Goal: Feedback & Contribution: Leave review/rating

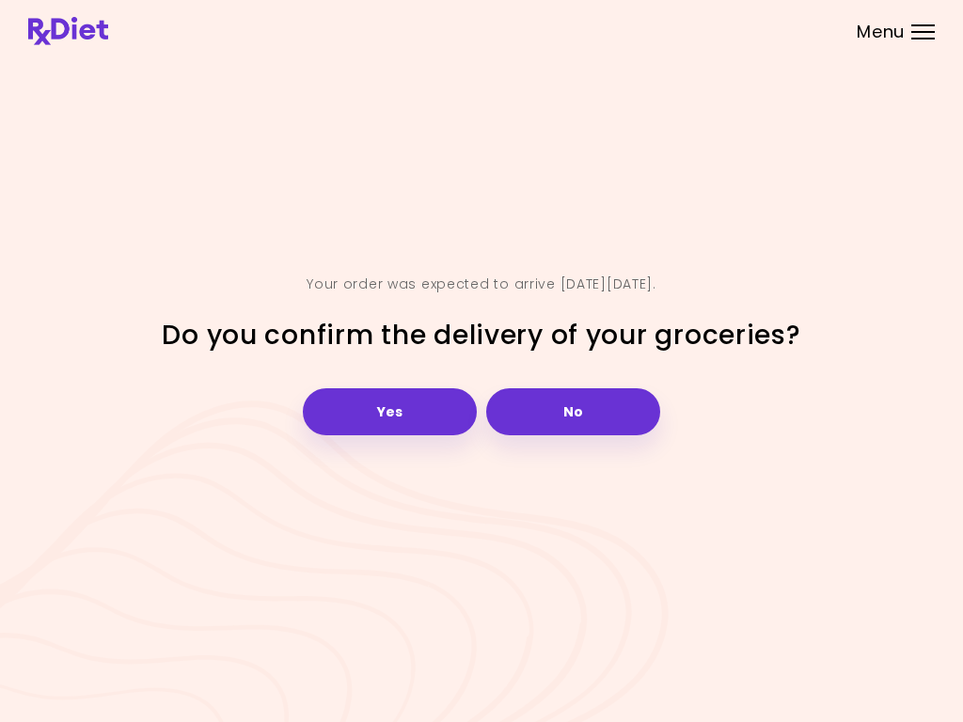
click at [403, 421] on button "Yes" at bounding box center [390, 411] width 174 height 47
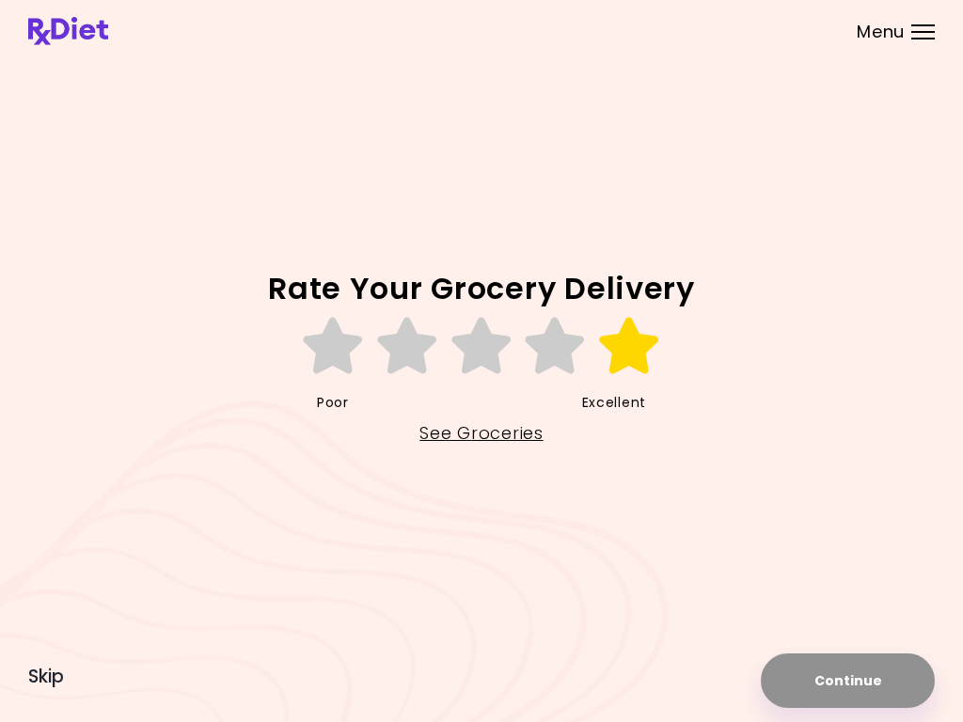
click at [639, 348] on icon at bounding box center [629, 346] width 65 height 56
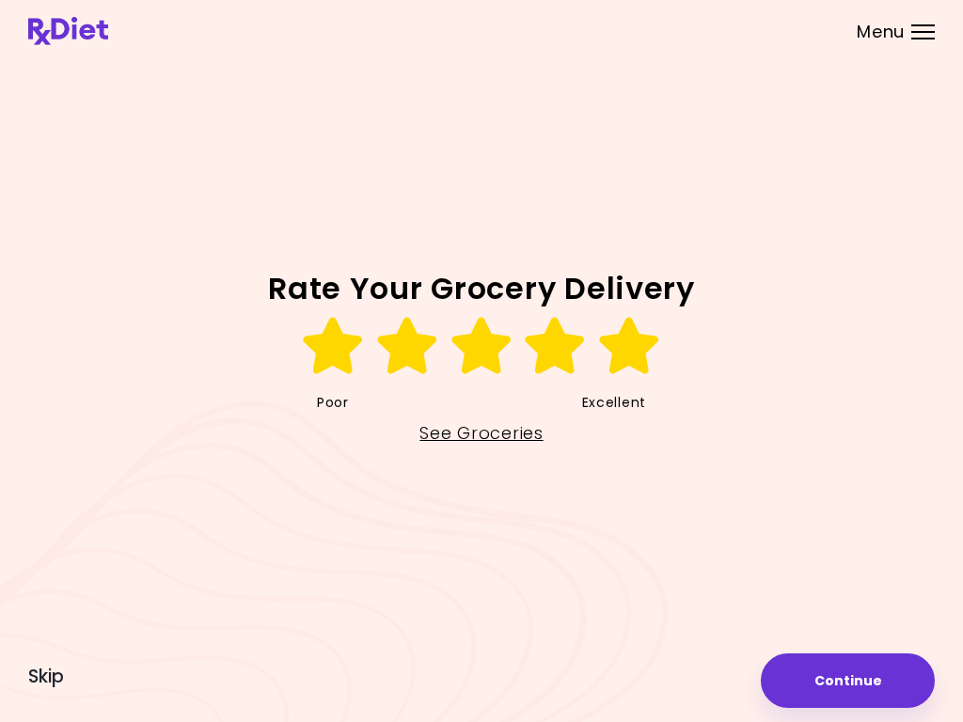
click at [864, 687] on button "Continue" at bounding box center [848, 681] width 174 height 55
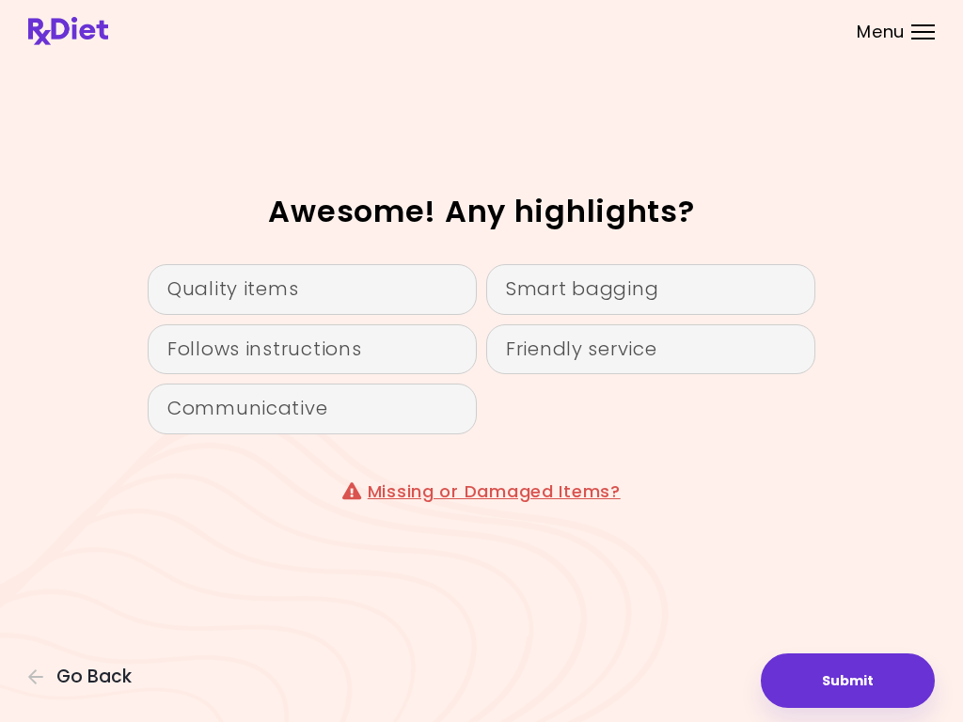
click at [378, 287] on div "Quality items" at bounding box center [312, 289] width 329 height 51
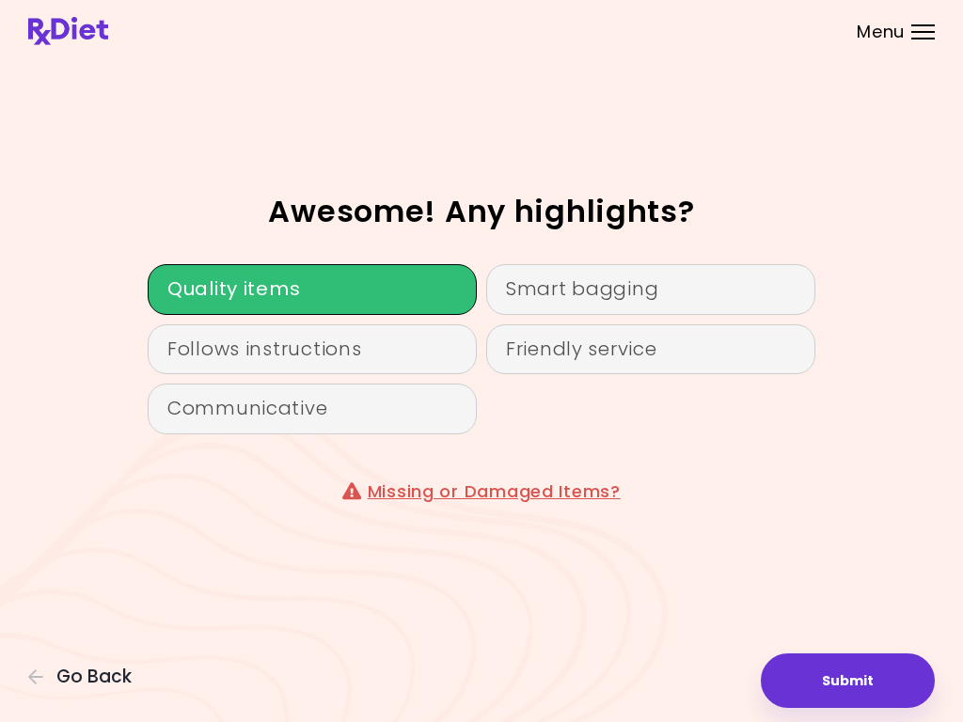
click at [378, 361] on div "Follows instructions" at bounding box center [312, 349] width 329 height 51
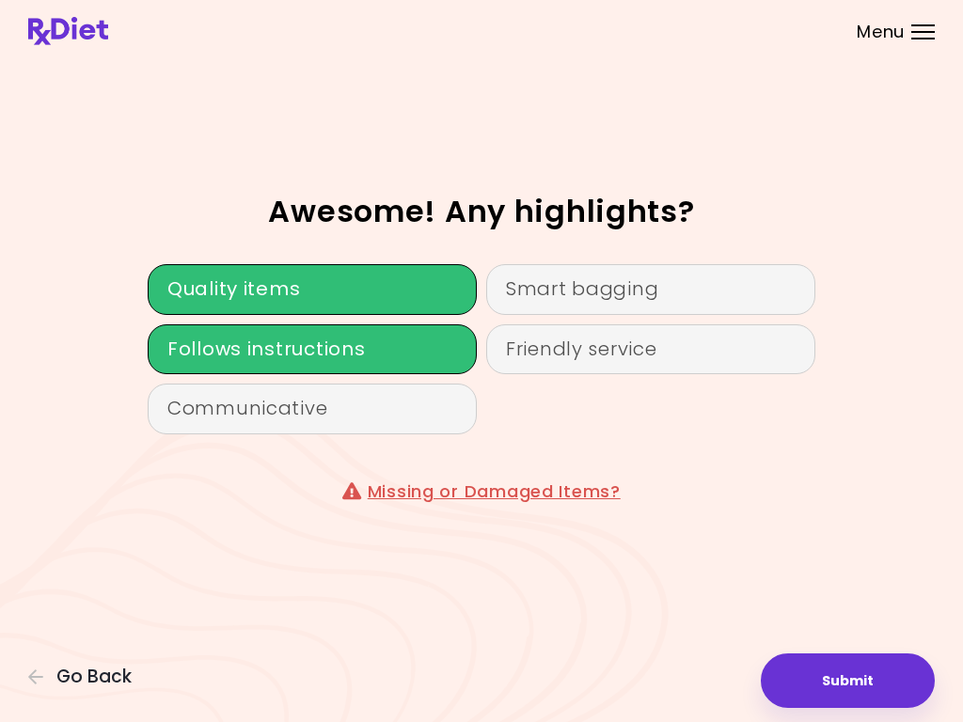
click at [376, 425] on div "Communicative" at bounding box center [312, 409] width 329 height 51
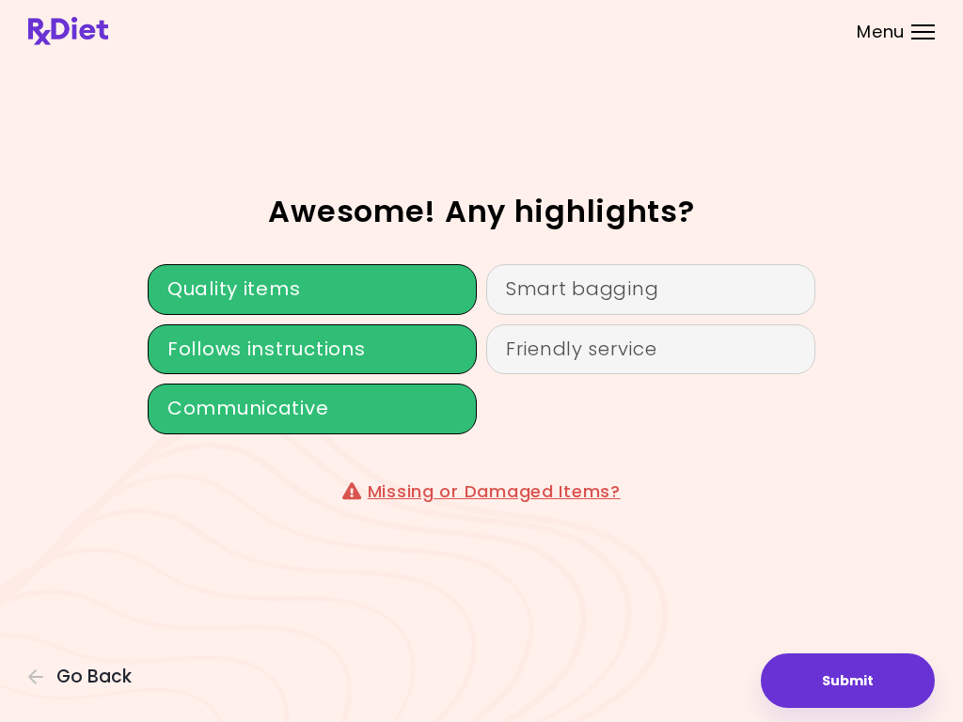
click at [655, 292] on div "Smart bagging" at bounding box center [650, 289] width 329 height 51
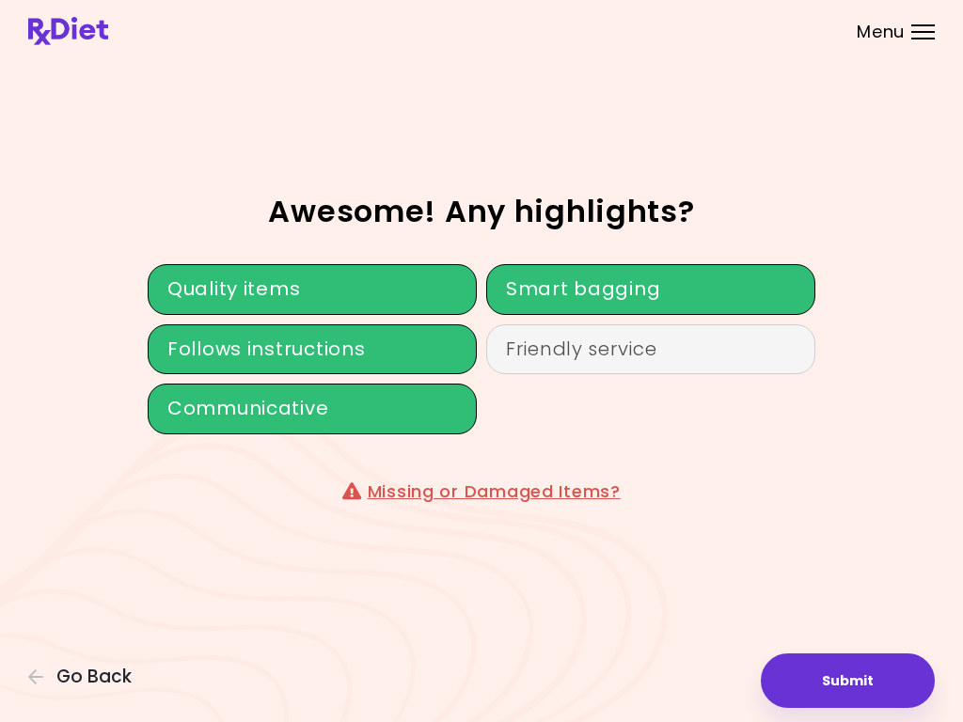
click at [670, 362] on div "Friendly service" at bounding box center [650, 349] width 329 height 51
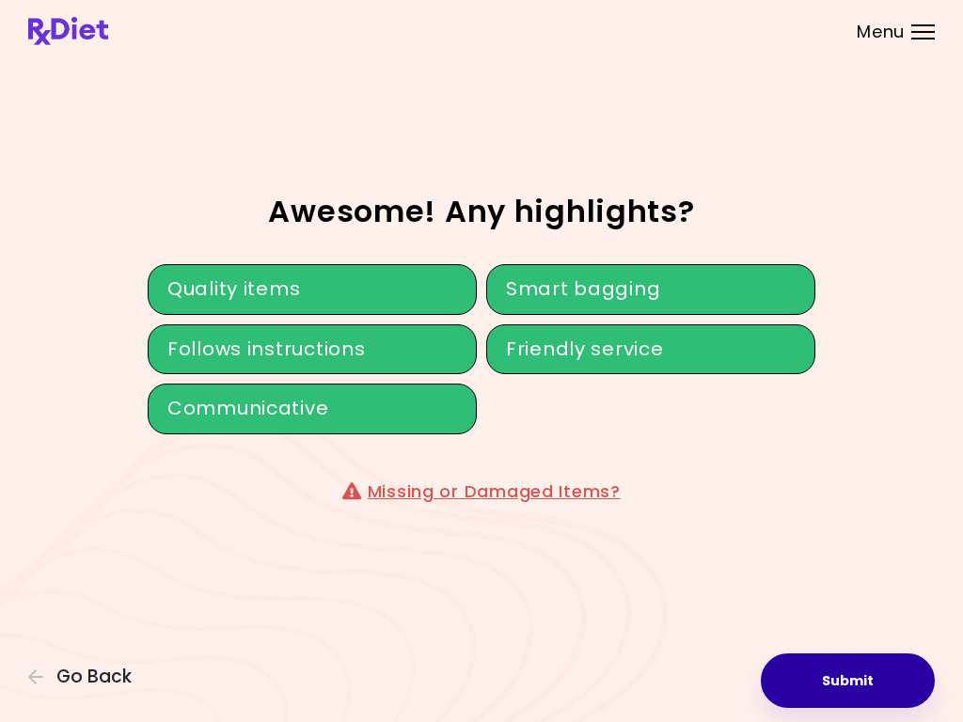
click at [876, 687] on button "Submit" at bounding box center [848, 681] width 174 height 55
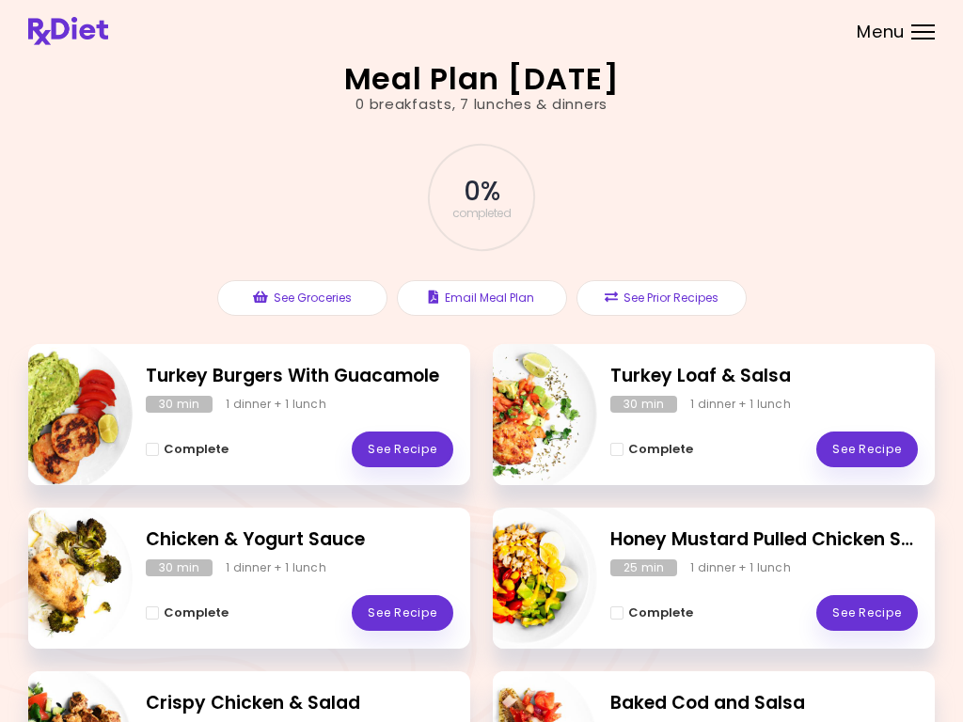
click at [926, 30] on div "Menu" at bounding box center [923, 31] width 24 height 15
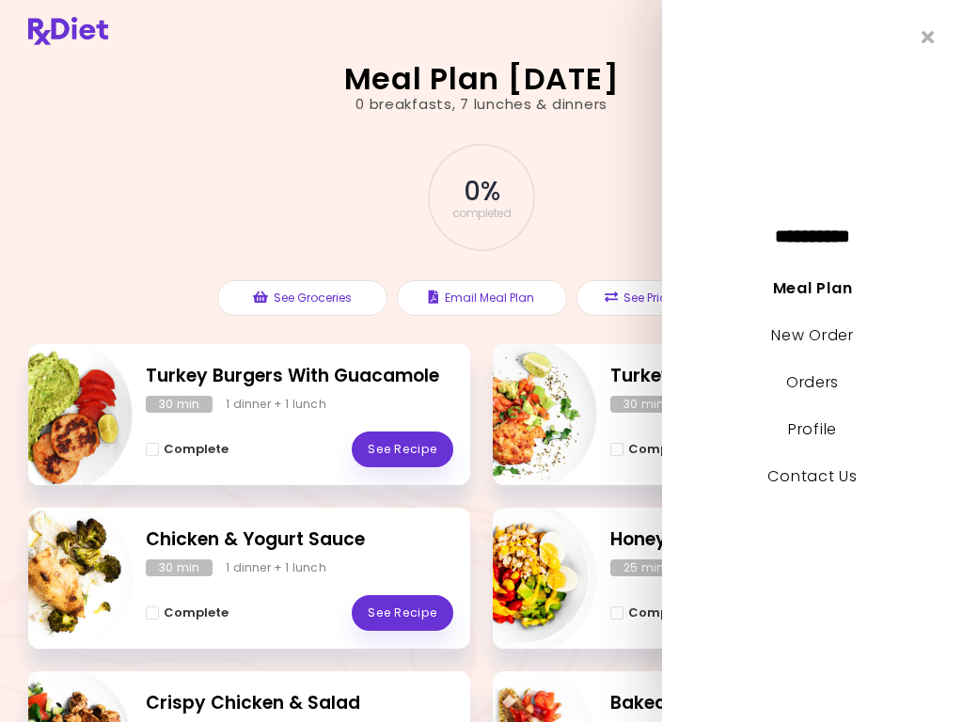
click at [832, 331] on link "New Order" at bounding box center [812, 335] width 82 height 22
